Goal: Information Seeking & Learning: Learn about a topic

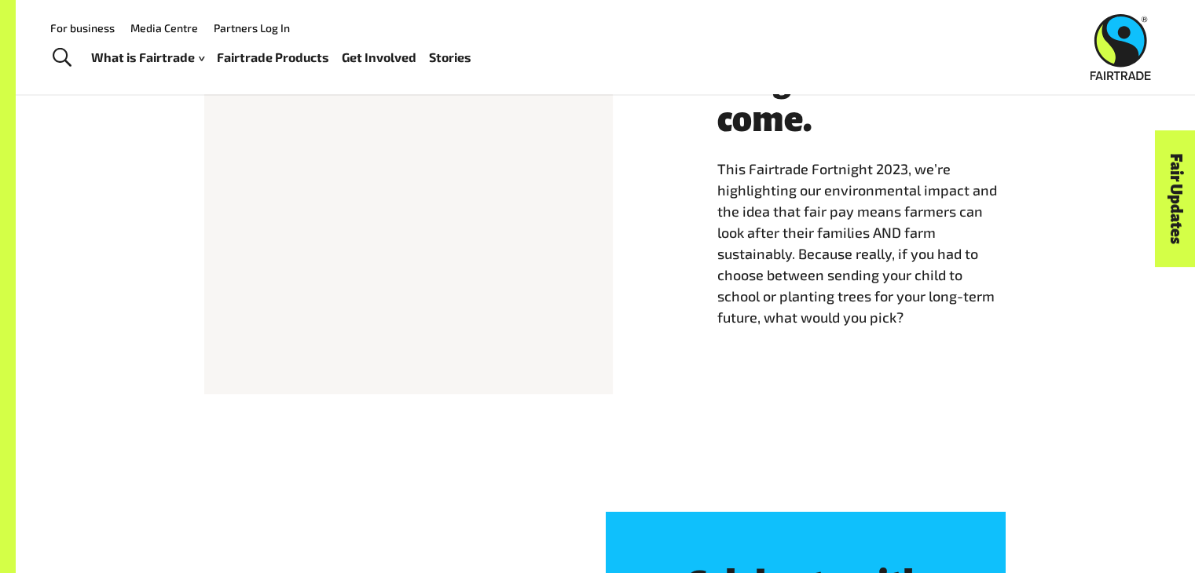
scroll to position [707, 0]
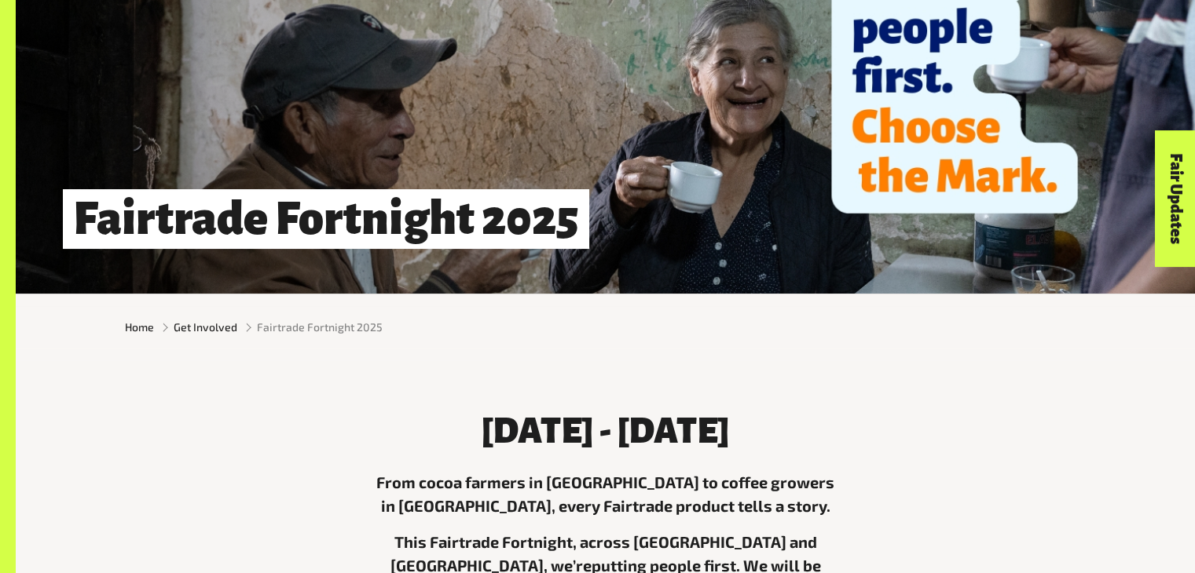
scroll to position [314, 0]
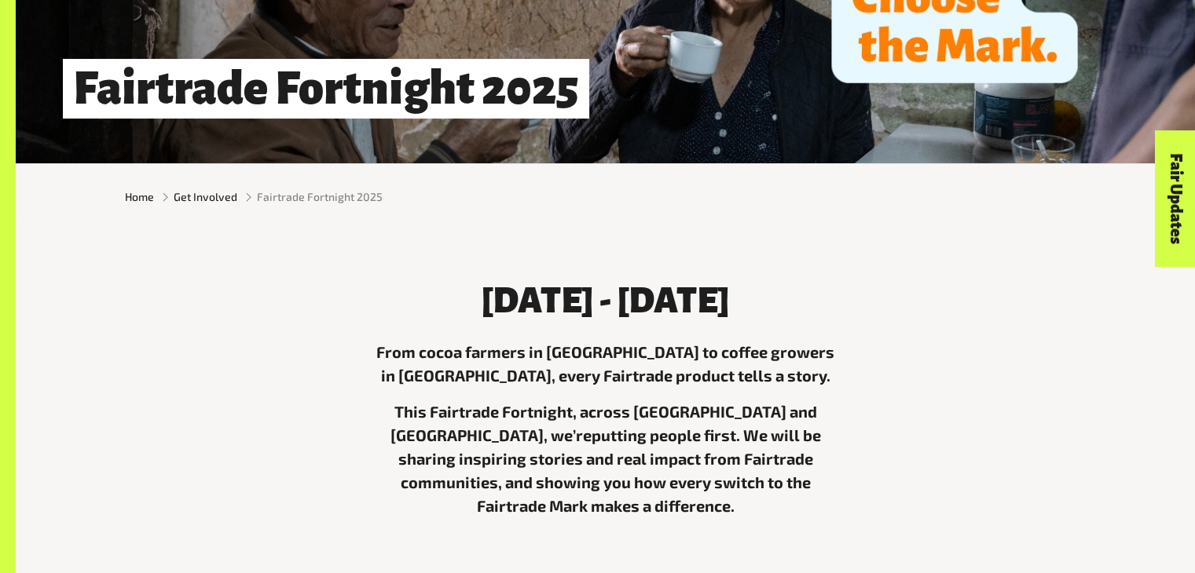
drag, startPoint x: 462, startPoint y: 305, endPoint x: 813, endPoint y: 320, distance: 351.5
click at [813, 320] on h3 "4th - 17th August 2025" at bounding box center [605, 300] width 471 height 39
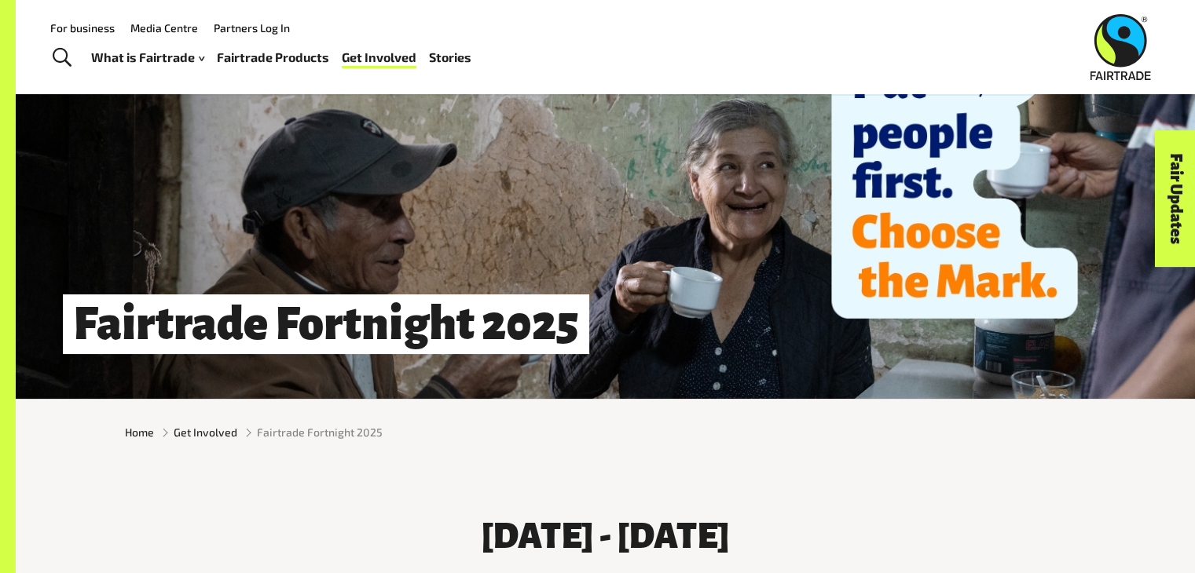
scroll to position [0, 0]
